Goal: Find contact information: Find contact information

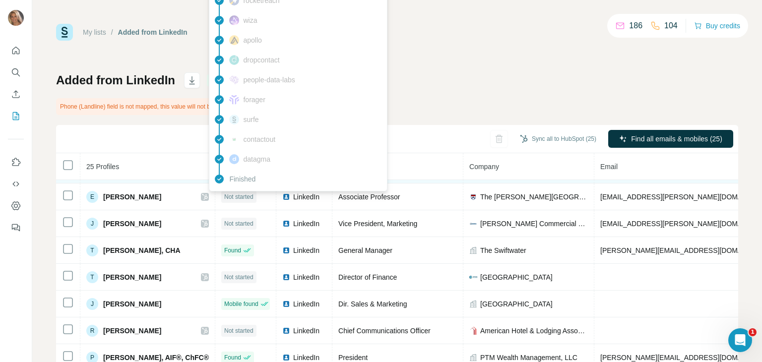
scroll to position [36, 0]
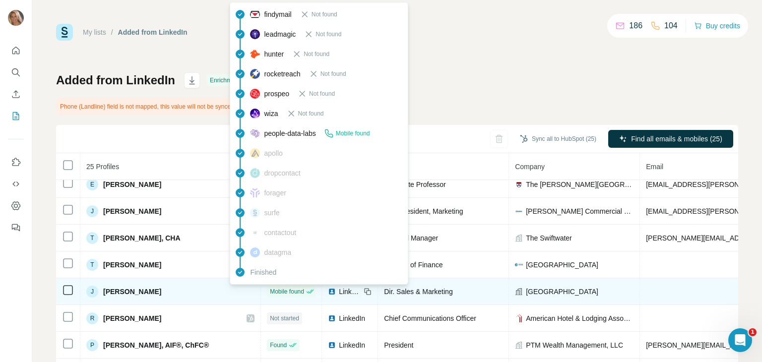
click at [270, 293] on span "Mobile found" at bounding box center [287, 291] width 34 height 9
click at [270, 291] on span "Mobile found" at bounding box center [287, 291] width 34 height 9
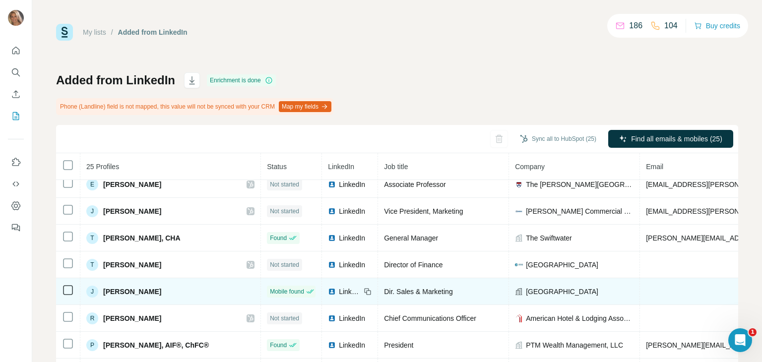
click at [129, 290] on span "[PERSON_NAME]" at bounding box center [132, 292] width 58 height 10
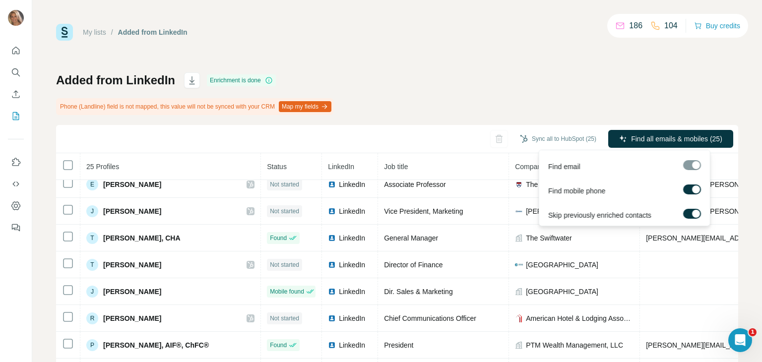
click at [696, 165] on div at bounding box center [692, 165] width 18 height 10
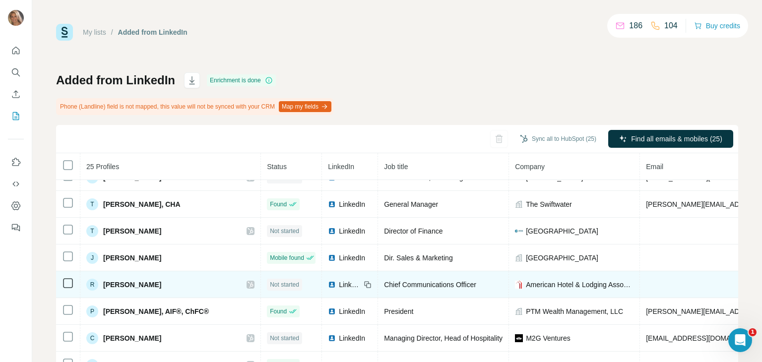
scroll to position [85, 0]
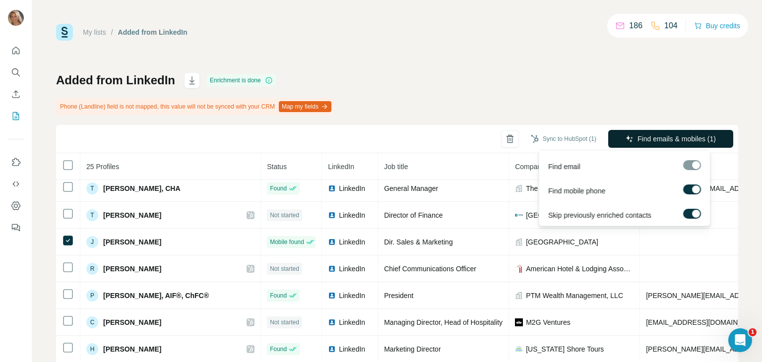
click at [666, 138] on span "Find emails & mobiles (1)" at bounding box center [677, 139] width 78 height 10
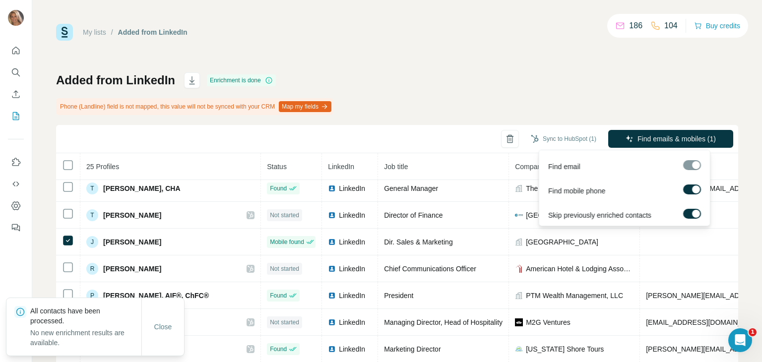
click at [695, 165] on div at bounding box center [692, 165] width 18 height 10
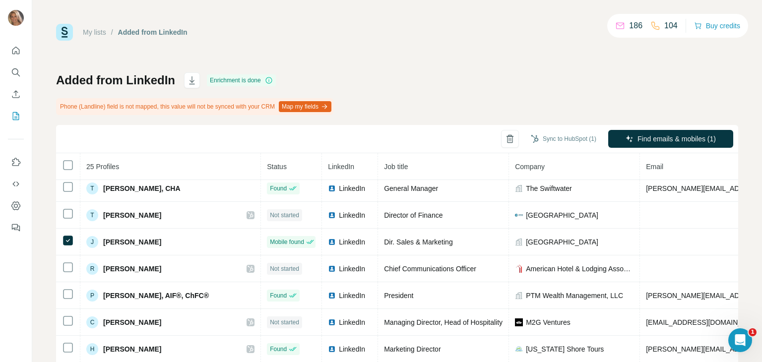
click at [552, 60] on div "My lists / Added from LinkedIn 186 104 Buy credits Added from LinkedIn Enrichme…" at bounding box center [397, 219] width 682 height 391
click at [733, 337] on icon "Open Intercom Messenger" at bounding box center [739, 339] width 16 height 16
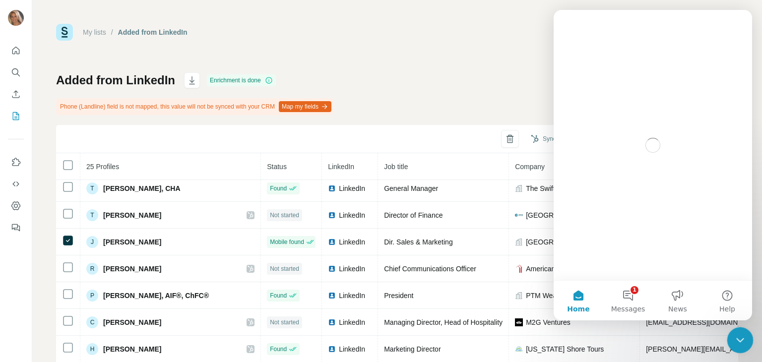
scroll to position [0, 0]
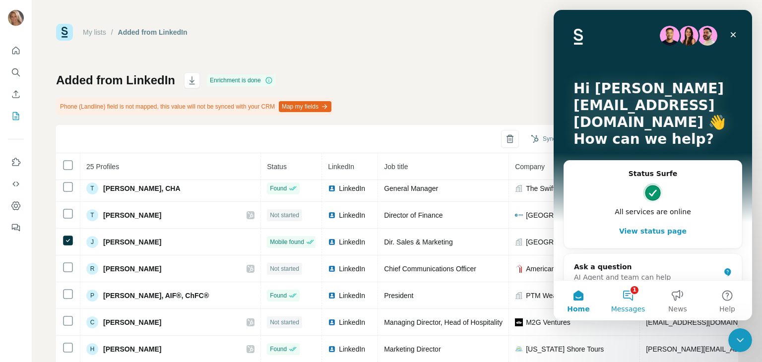
click at [631, 295] on button "1 Messages" at bounding box center [628, 301] width 50 height 40
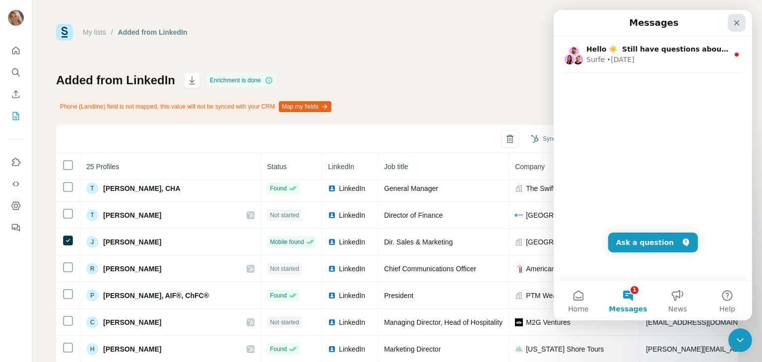
click at [733, 23] on icon "Close" at bounding box center [737, 23] width 8 height 8
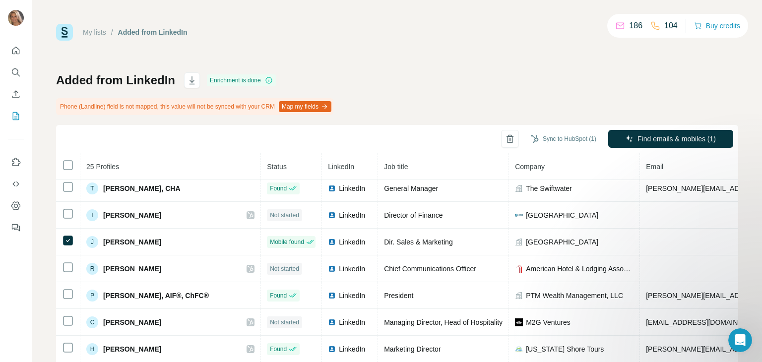
click at [752, 118] on div "My lists / Added from LinkedIn 186 104 Buy credits Added from LinkedIn Enrichme…" at bounding box center [397, 181] width 730 height 362
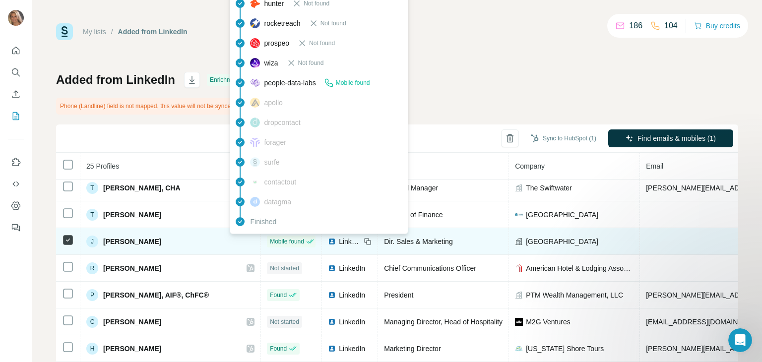
click at [270, 243] on span "Mobile found" at bounding box center [287, 241] width 34 height 9
click at [339, 242] on span "LinkedIn" at bounding box center [350, 242] width 22 height 10
